Goal: Navigation & Orientation: Find specific page/section

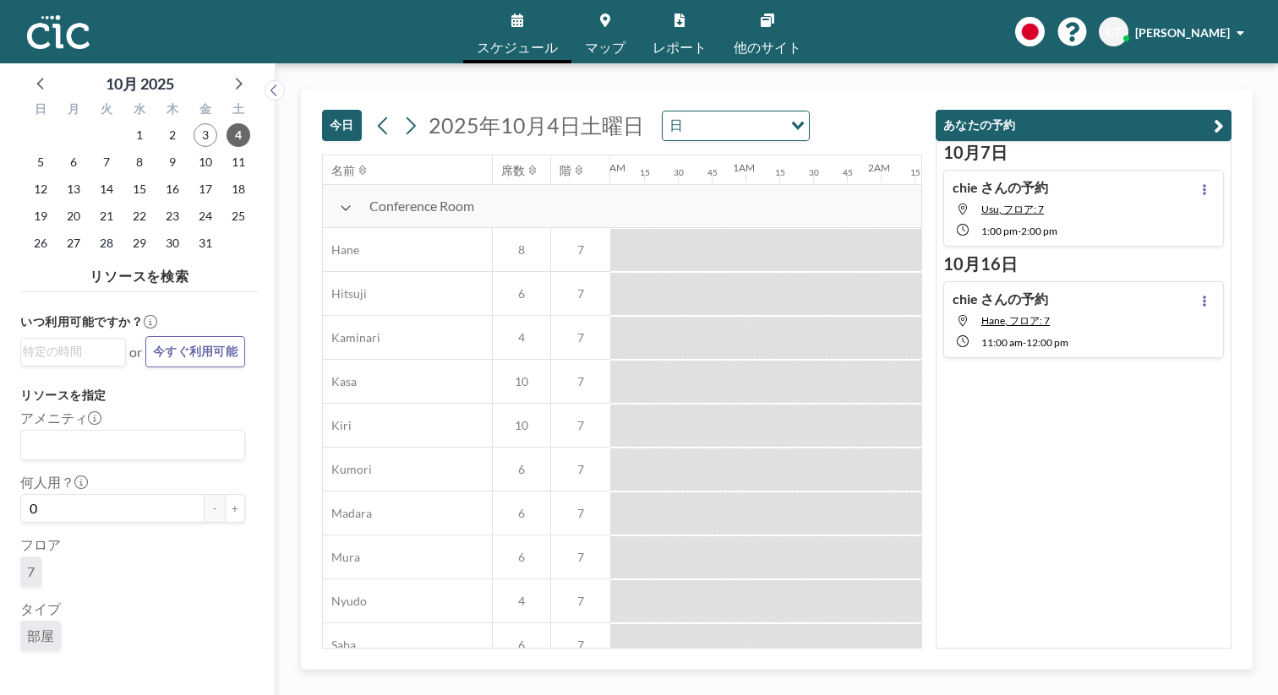
click at [609, 17] on icon at bounding box center [605, 21] width 10 height 14
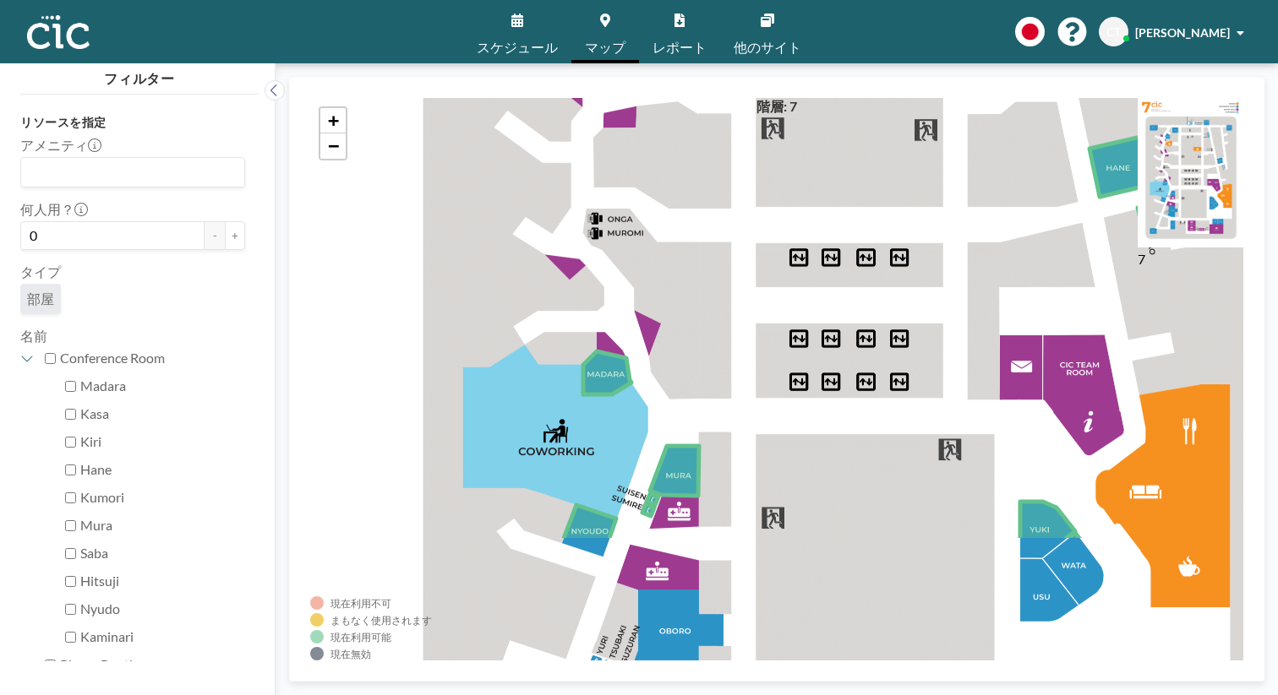
drag, startPoint x: 591, startPoint y: 558, endPoint x: 659, endPoint y: 352, distance: 217.0
click at [659, 352] on div "+ −" at bounding box center [776, 379] width 933 height 563
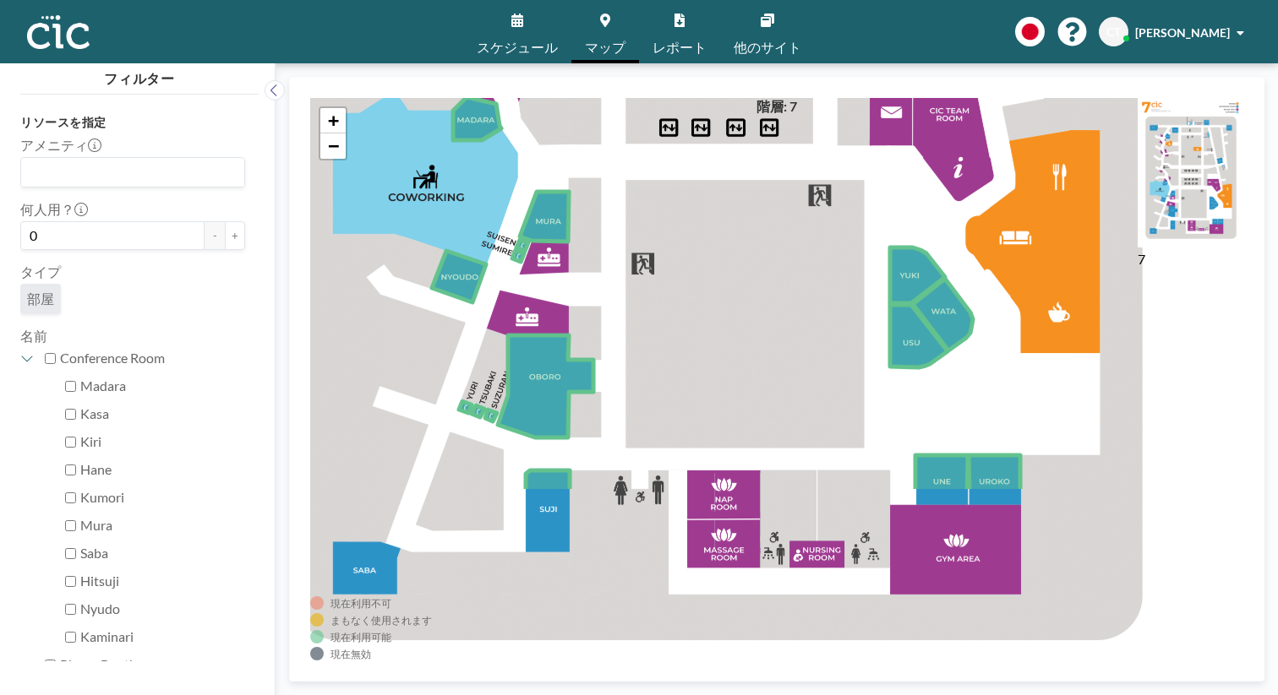
drag, startPoint x: 752, startPoint y: 423, endPoint x: 622, endPoint y: 169, distance: 285.7
click at [622, 169] on div "+ −" at bounding box center [776, 379] width 933 height 563
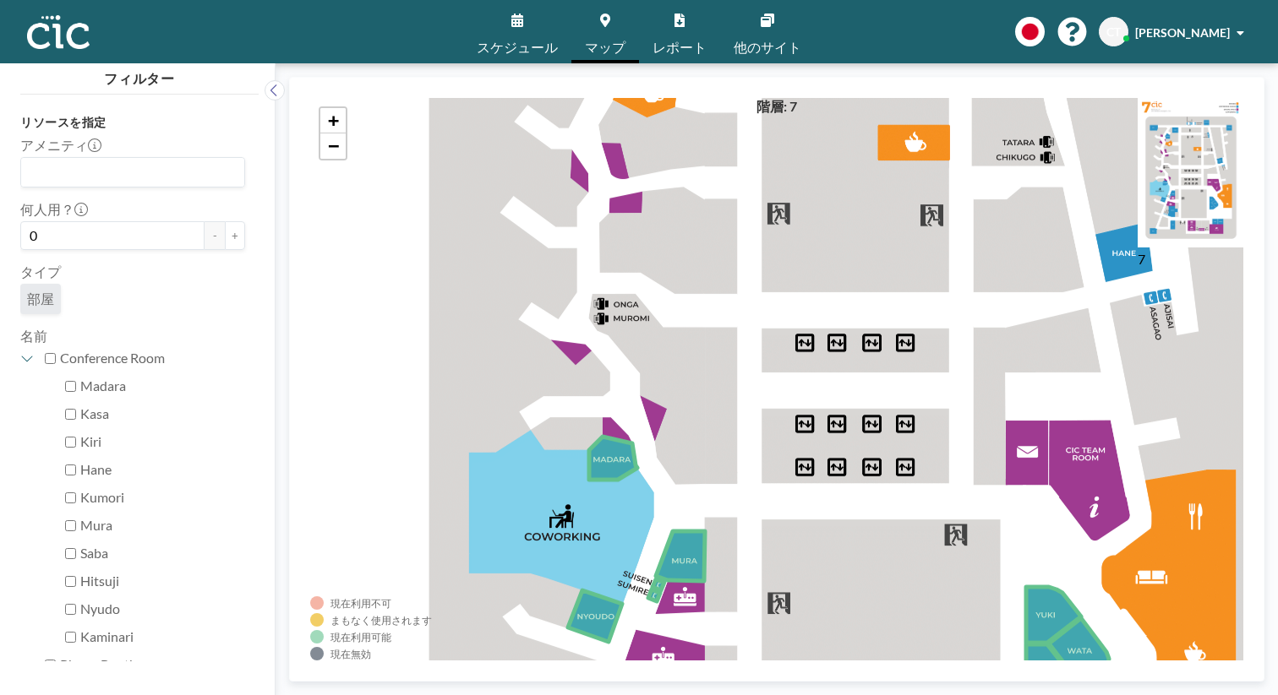
drag, startPoint x: 647, startPoint y: 210, endPoint x: 783, endPoint y: 549, distance: 365.9
click at [783, 549] on div "+ −" at bounding box center [776, 379] width 933 height 563
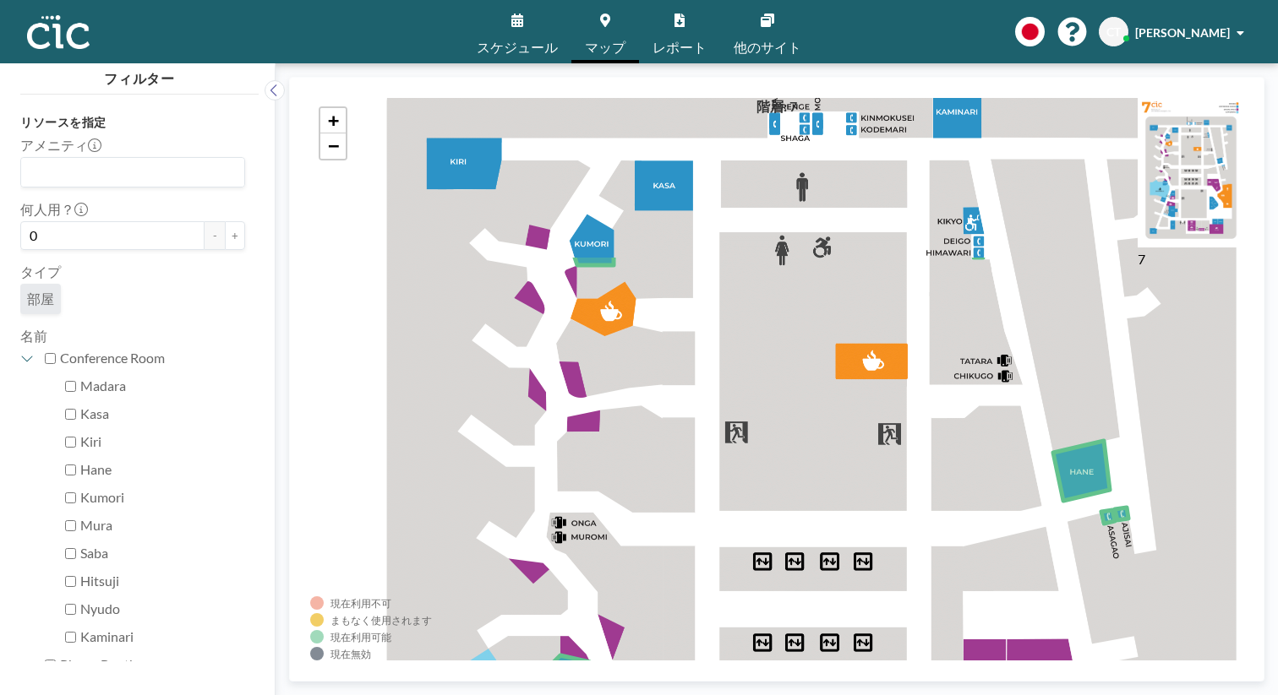
drag, startPoint x: 689, startPoint y: 196, endPoint x: 646, endPoint y: 415, distance: 222.9
click at [646, 415] on div "+ −" at bounding box center [776, 379] width 933 height 563
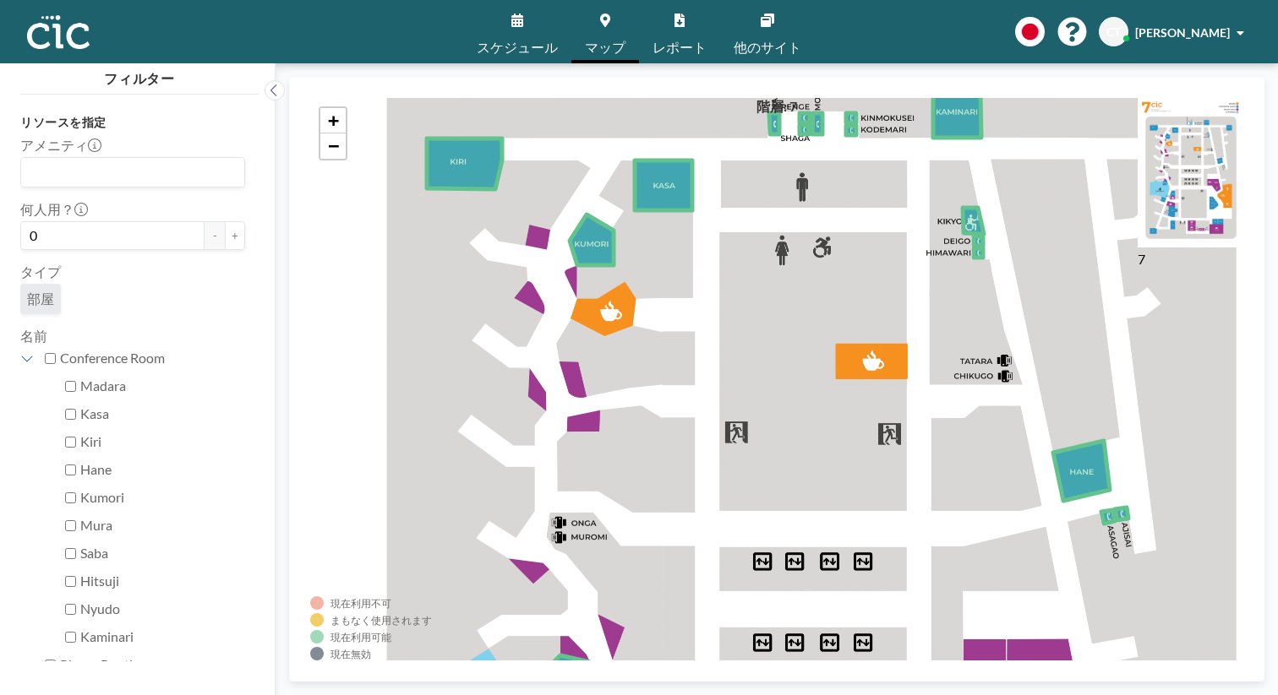
click at [523, 20] on icon at bounding box center [517, 21] width 12 height 14
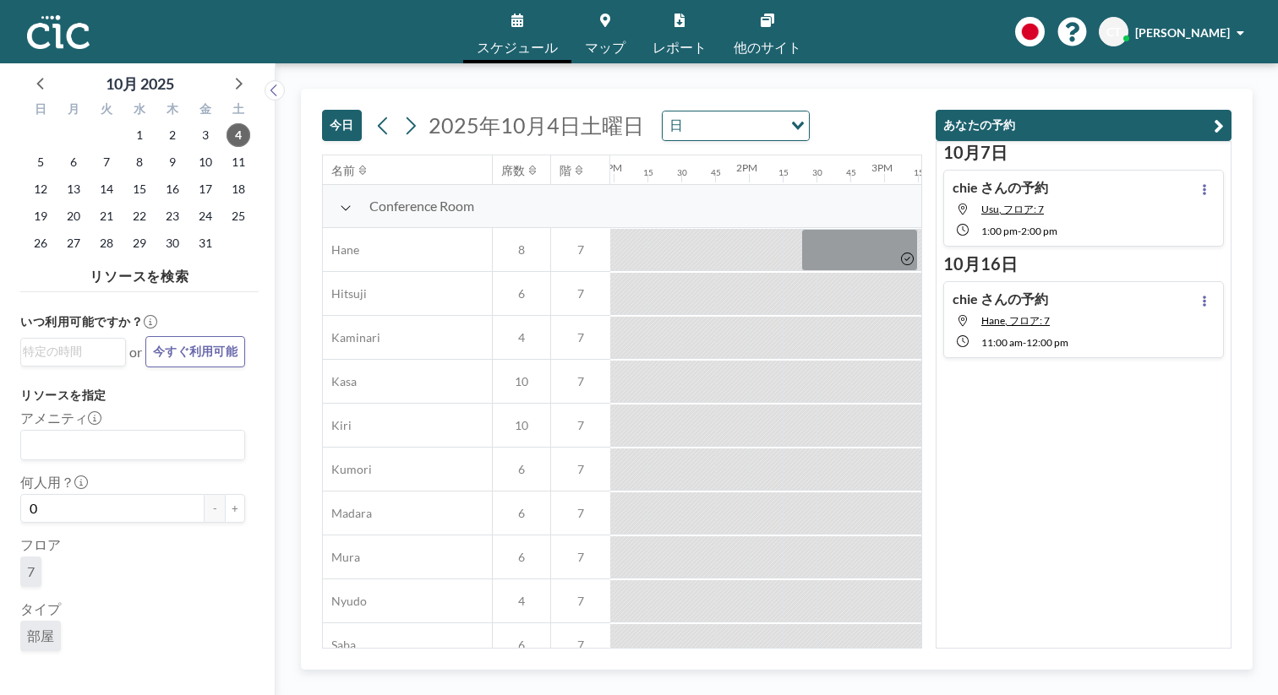
scroll to position [0, 1757]
